Goal: Information Seeking & Learning: Learn about a topic

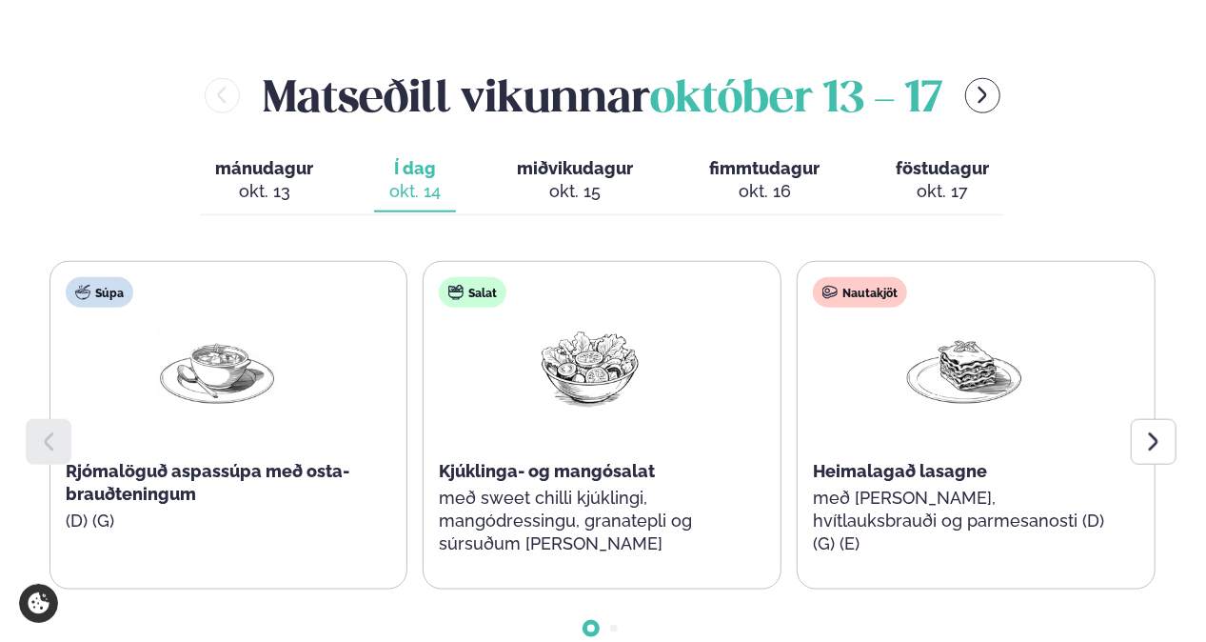
scroll to position [857, 0]
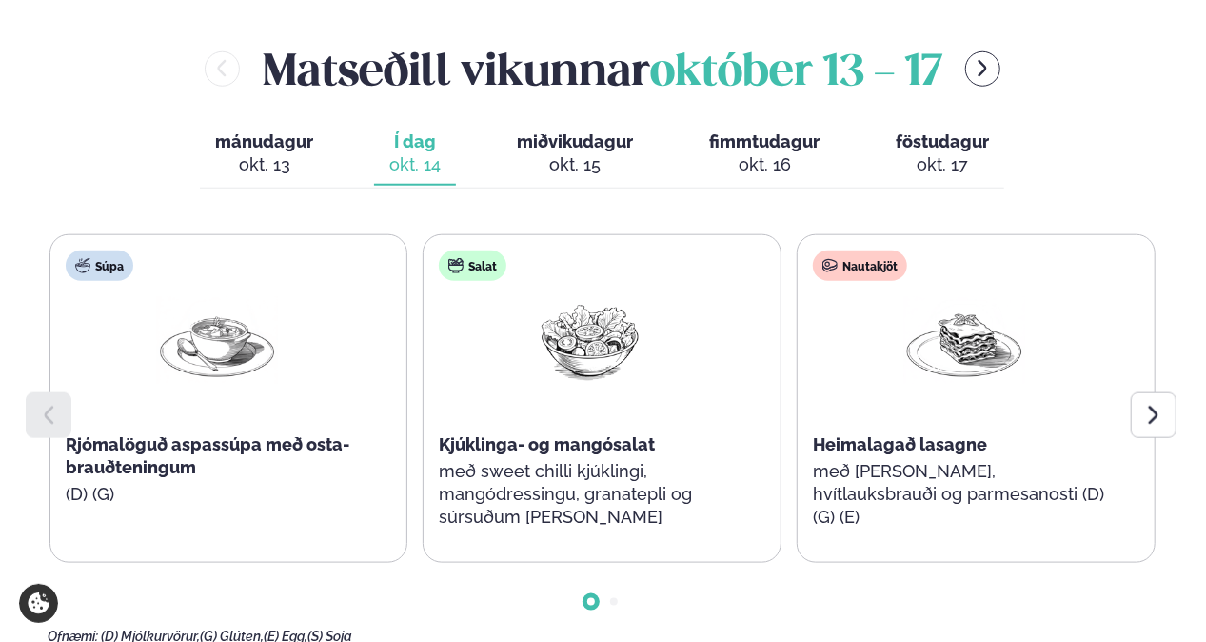
click at [1160, 392] on div at bounding box center [1154, 415] width 46 height 46
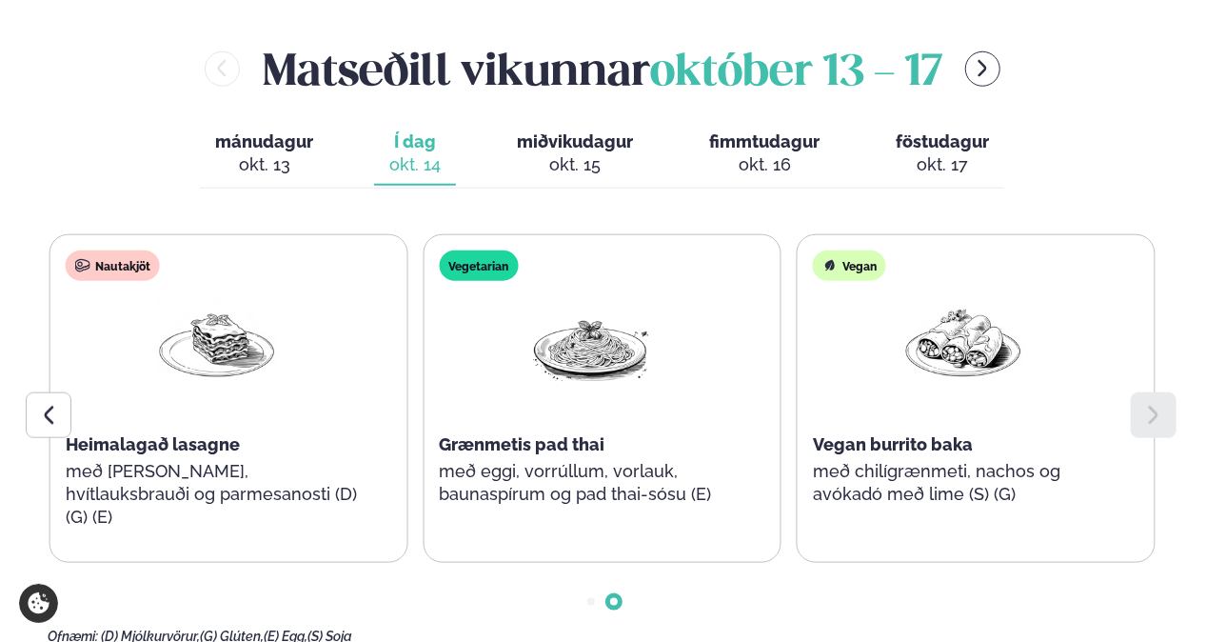
click at [40, 404] on icon at bounding box center [48, 415] width 23 height 23
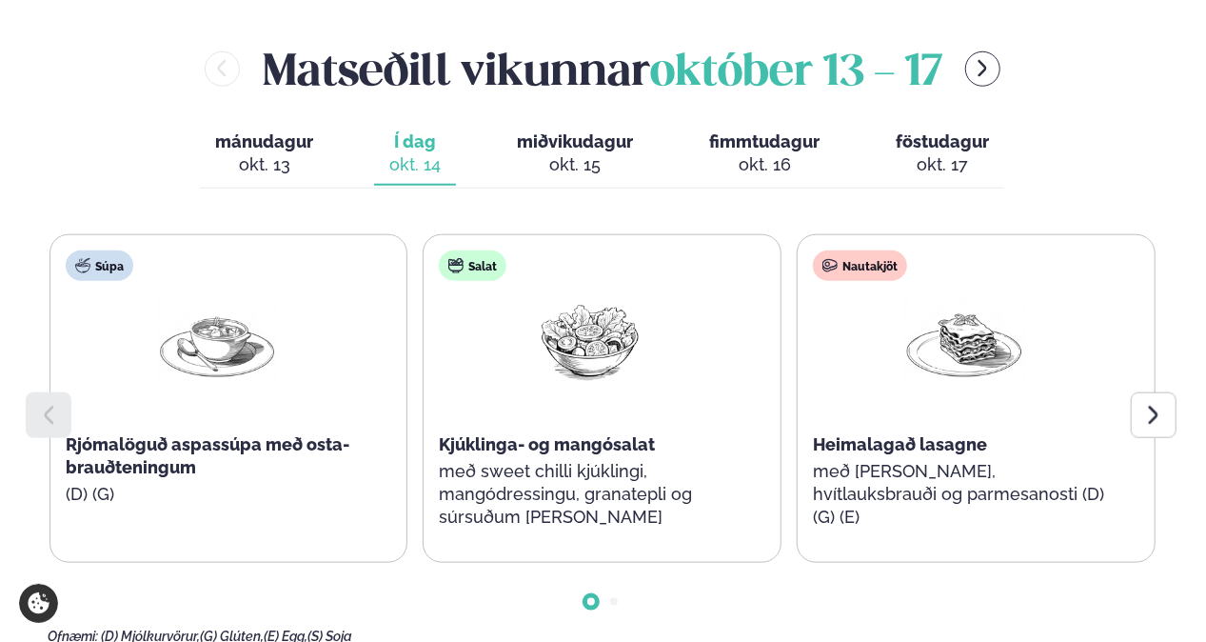
click at [577, 153] on div "okt. 15" at bounding box center [575, 164] width 116 height 23
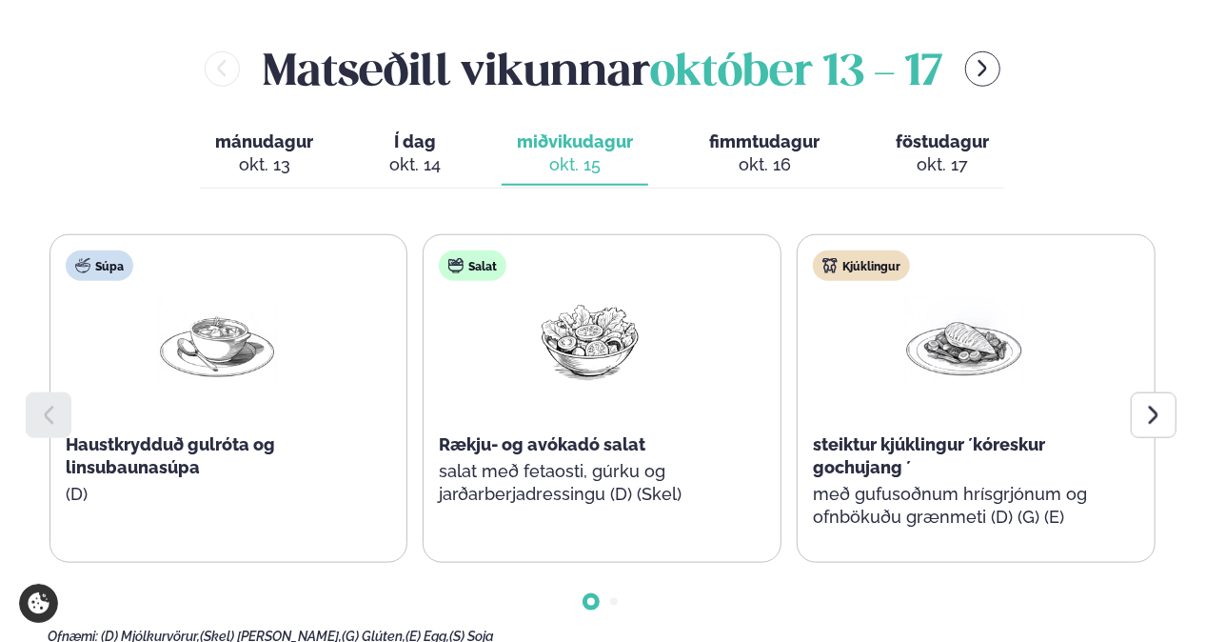
click at [1146, 404] on icon at bounding box center [1153, 415] width 23 height 23
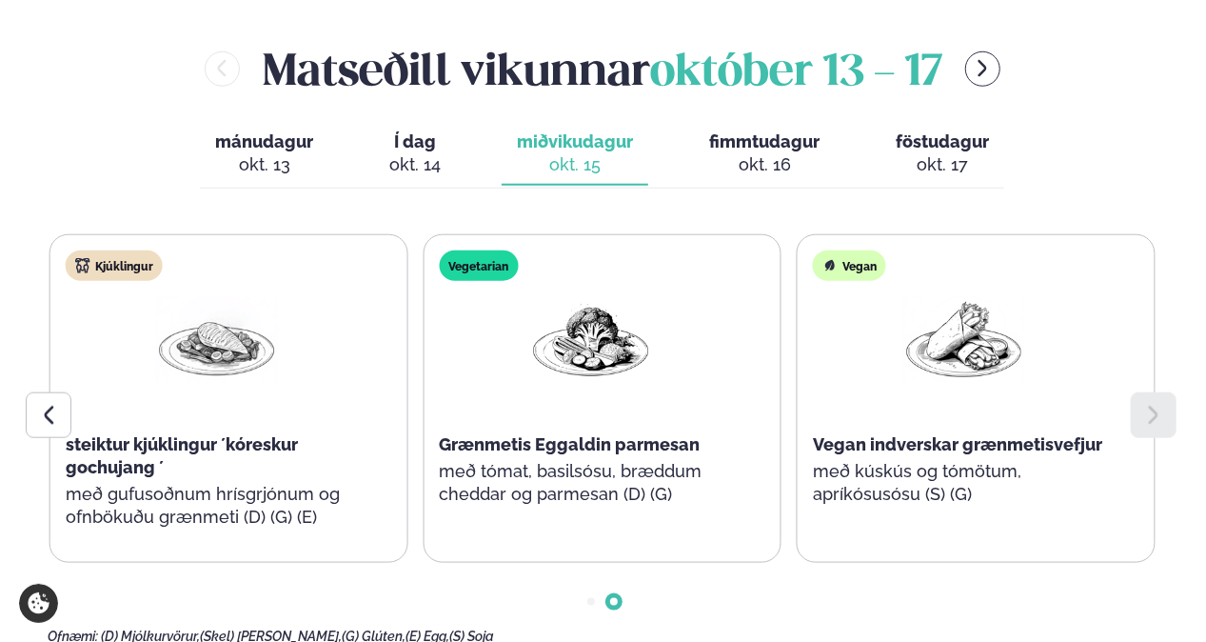
click at [721, 131] on span "fimmtudagur" at bounding box center [764, 141] width 110 height 20
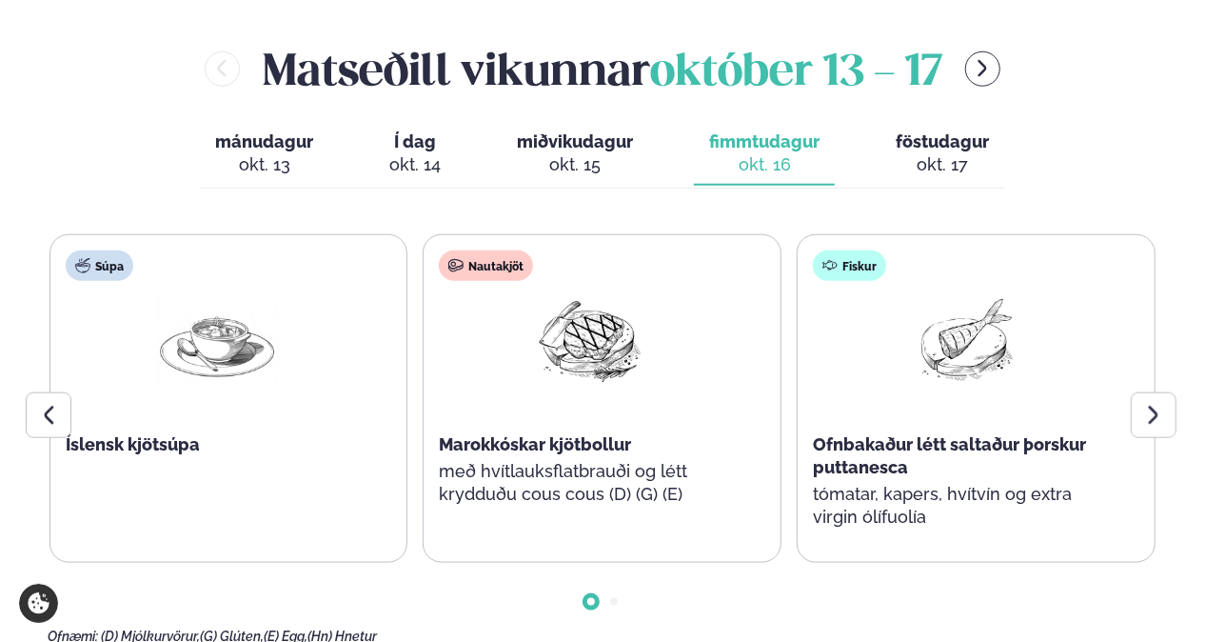
click at [1173, 392] on div at bounding box center [1154, 415] width 46 height 46
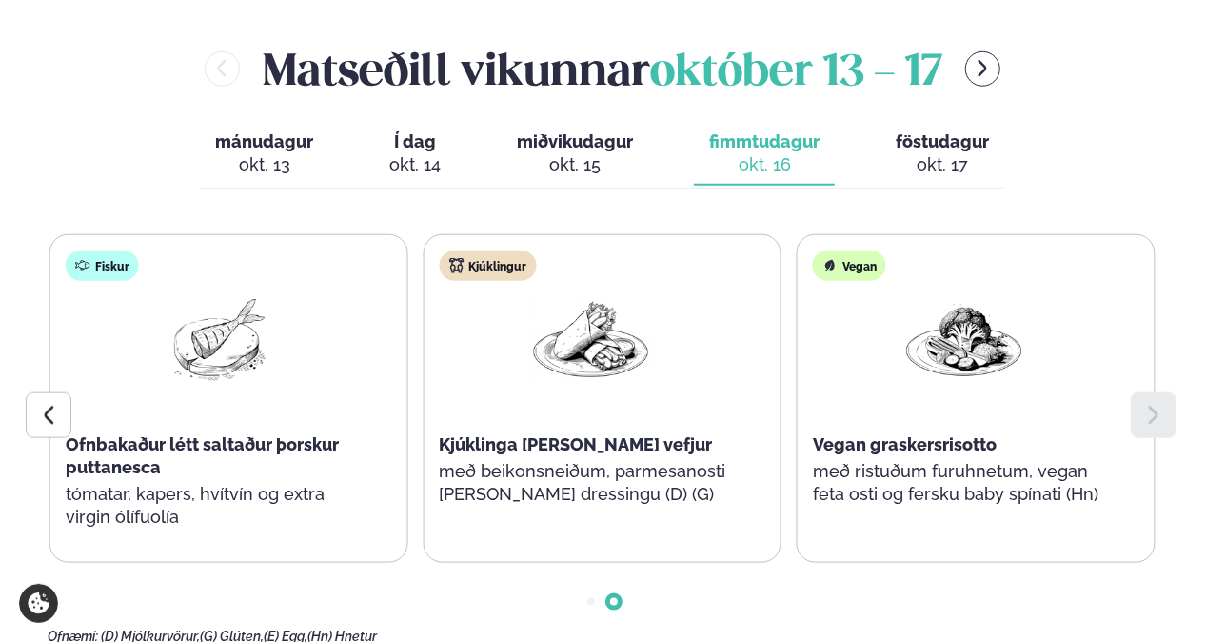
click at [960, 129] on button "föstudagur fös. [DATE]" at bounding box center [943, 154] width 124 height 63
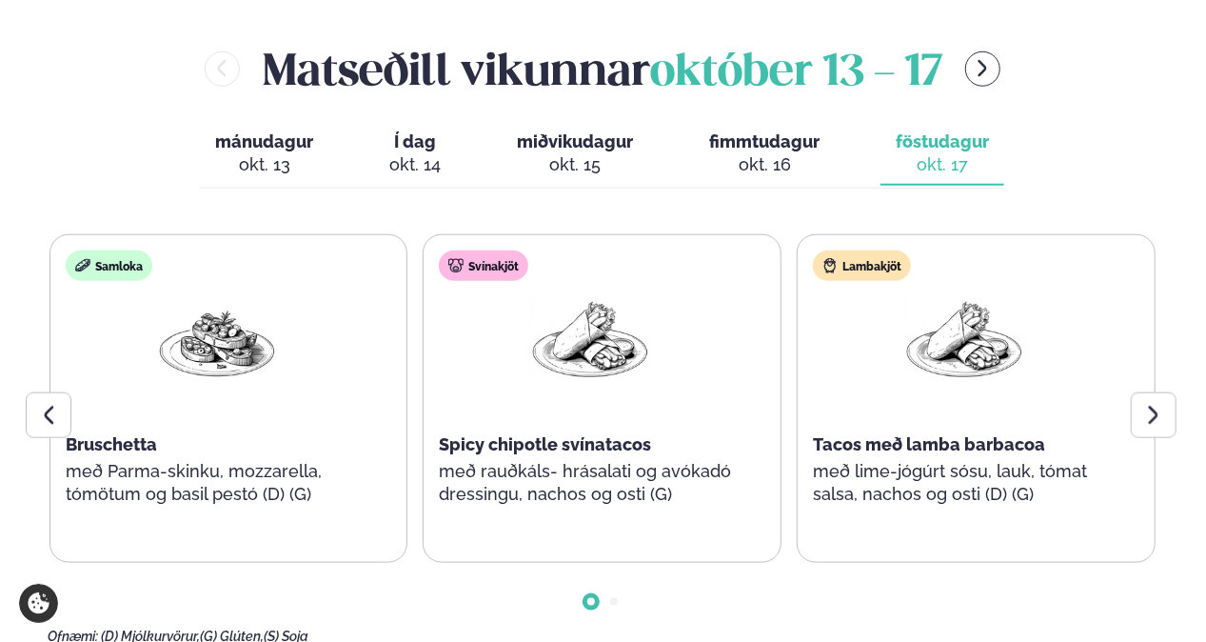
click at [1153, 404] on icon at bounding box center [1153, 415] width 23 height 23
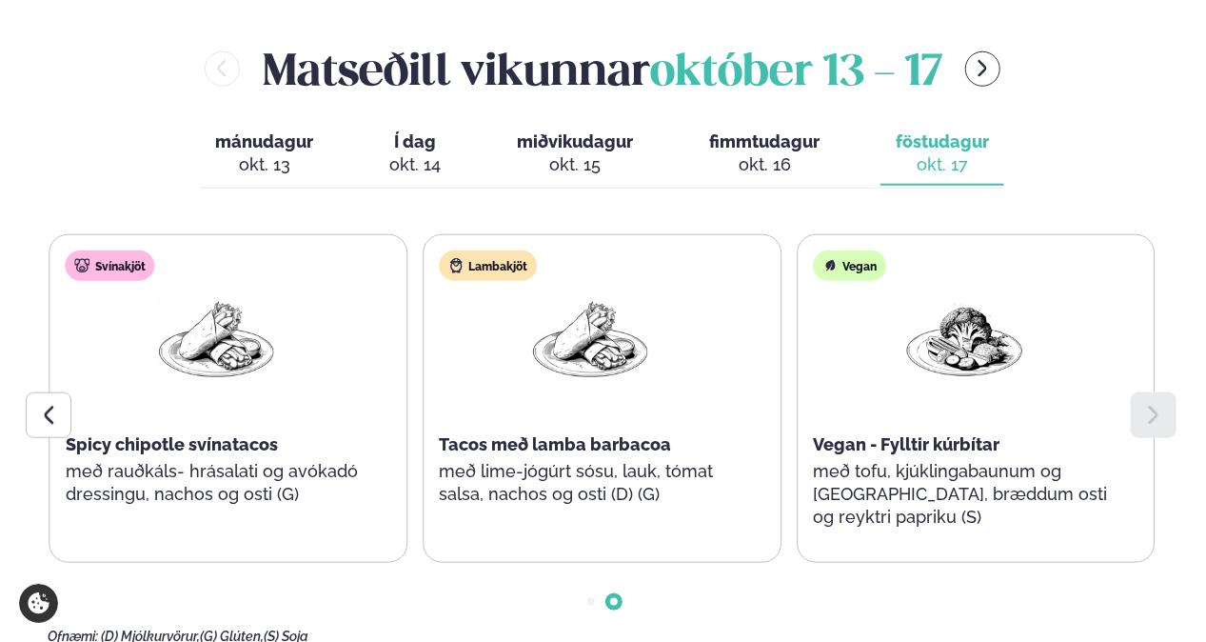
click at [50, 392] on div at bounding box center [49, 415] width 46 height 46
